Goal: Find specific page/section: Find specific page/section

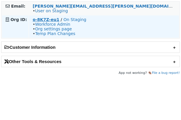
click at [51, 18] on strong "o-8K7Z-eu1" at bounding box center [46, 19] width 27 height 5
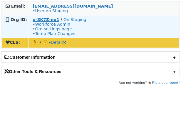
click at [39, 20] on strong "o-8K7Z-eu1" at bounding box center [46, 19] width 27 height 5
click at [39, 19] on strong "J0K18" at bounding box center [39, 19] width 13 height 5
